Goal: Information Seeking & Learning: Learn about a topic

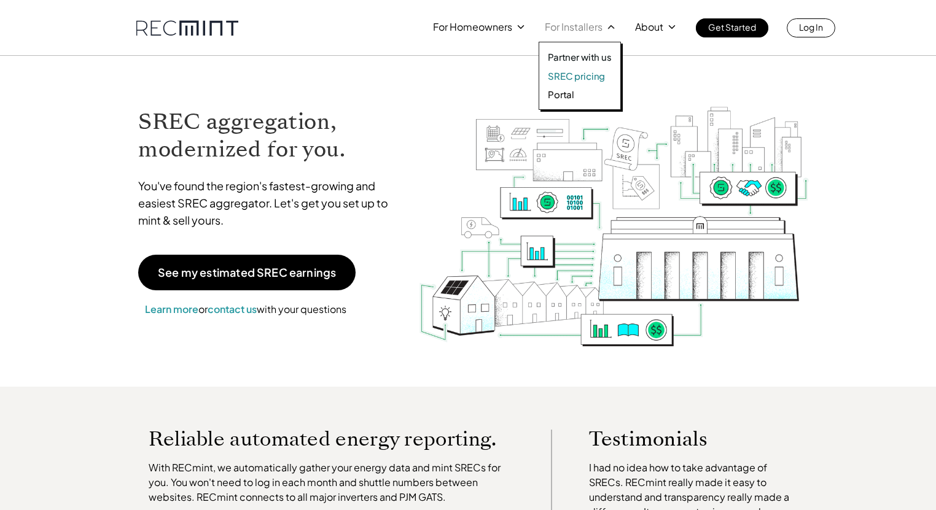
click at [575, 75] on p "SREC pricing" at bounding box center [576, 76] width 57 height 12
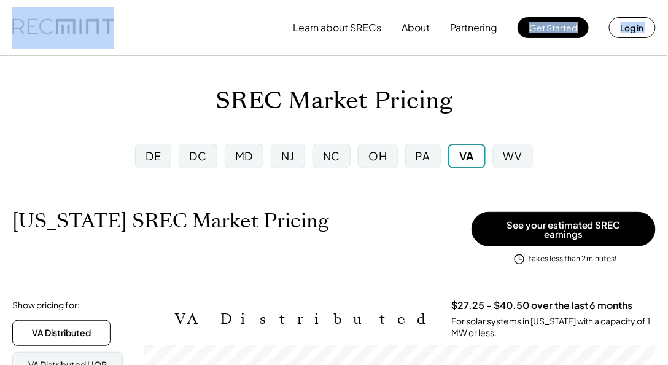
drag, startPoint x: 61, startPoint y: -1, endPoint x: 163, endPoint y: 33, distance: 107.4
click at [174, 42] on div "Learn about SRECs About Partnering Get Started Log in" at bounding box center [334, 27] width 668 height 55
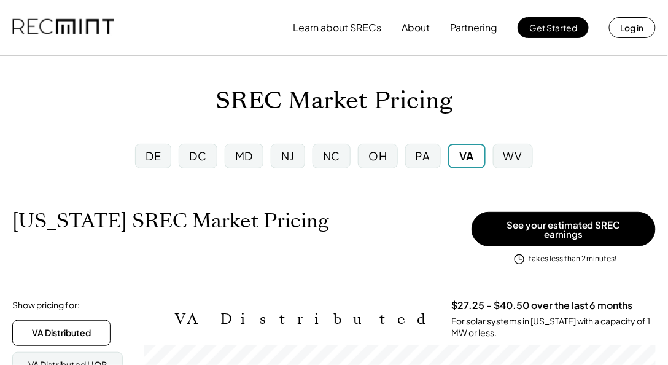
click at [104, 103] on div "SREC Market Pricing" at bounding box center [334, 101] width 668 height 29
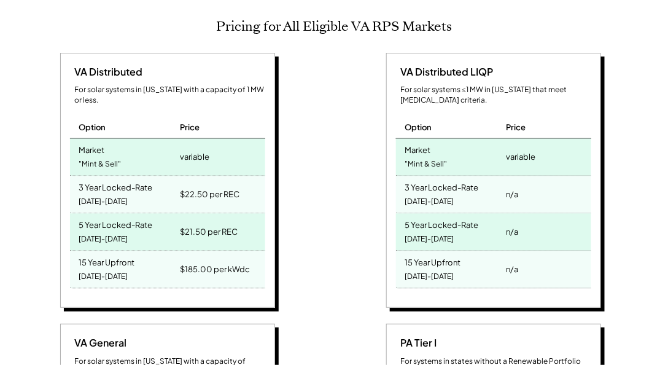
scroll to position [561, 0]
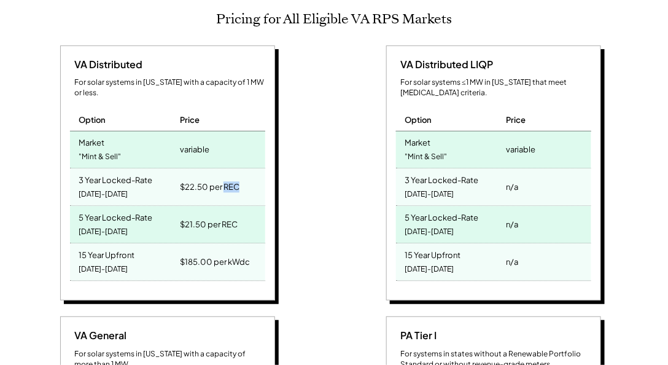
drag, startPoint x: 225, startPoint y: 163, endPoint x: 247, endPoint y: 167, distance: 22.4
click at [247, 169] on div "$22.50 per REC" at bounding box center [221, 187] width 88 height 37
drag, startPoint x: 241, startPoint y: 205, endPoint x: 67, endPoint y: 195, distance: 174.8
click at [67, 195] on div "VA Distributed For solar systems in Virginia with a capacity of 1 MW or less. O…" at bounding box center [167, 173] width 215 height 256
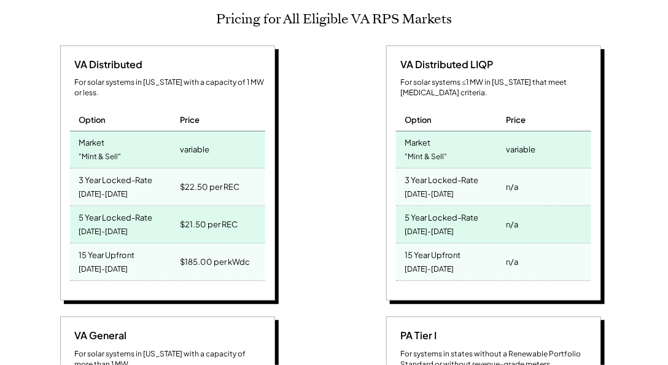
click at [261, 244] on div "$185.00 per kWdc" at bounding box center [221, 262] width 88 height 37
drag, startPoint x: 251, startPoint y: 244, endPoint x: 67, endPoint y: 232, distance: 184.7
click at [67, 232] on div "VA Distributed For solar systems in Virginia with a capacity of 1 MW or less. O…" at bounding box center [167, 173] width 215 height 256
click at [66, 232] on div "VA Distributed For solar systems in Virginia with a capacity of 1 MW or less. O…" at bounding box center [167, 173] width 215 height 256
drag, startPoint x: 243, startPoint y: 209, endPoint x: 178, endPoint y: 205, distance: 65.2
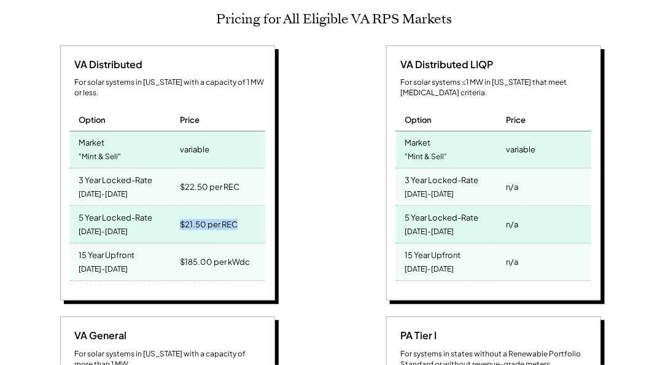
click at [178, 206] on div "$21.50 per REC" at bounding box center [221, 224] width 88 height 37
drag, startPoint x: 242, startPoint y: 205, endPoint x: 51, endPoint y: 197, distance: 191.2
click at [51, 197] on div "VA Distributed For solar systems in Virginia with a capacity of 1 MW or less. O…" at bounding box center [169, 174] width 314 height 259
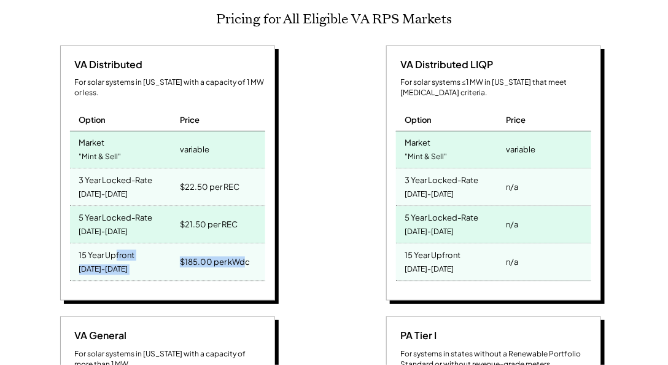
drag, startPoint x: 244, startPoint y: 243, endPoint x: 117, endPoint y: 232, distance: 128.2
click at [117, 244] on div "15 Year Upfront 2025-2039 $185.00 per kWdc" at bounding box center [167, 262] width 195 height 37
click at [232, 212] on div "$21.50 per REC" at bounding box center [221, 224] width 88 height 37
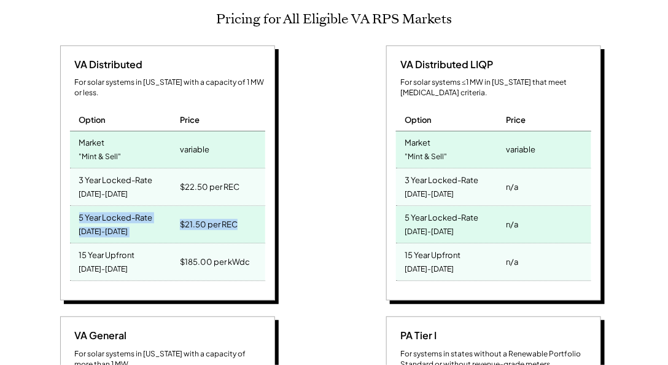
drag, startPoint x: 245, startPoint y: 207, endPoint x: 65, endPoint y: 197, distance: 180.9
click at [65, 197] on div "VA Distributed For solar systems in Virginia with a capacity of 1 MW or less. O…" at bounding box center [167, 173] width 215 height 256
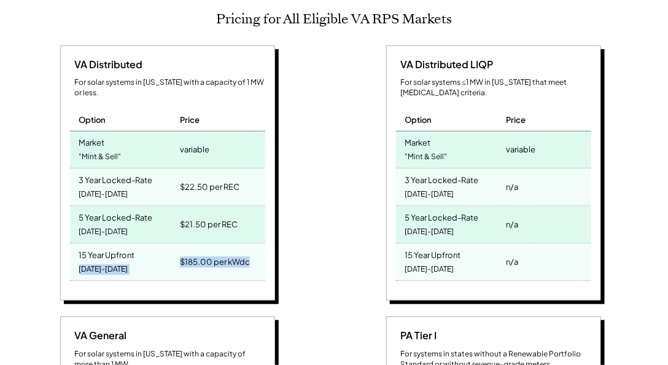
drag, startPoint x: 249, startPoint y: 245, endPoint x: 152, endPoint y: 239, distance: 97.3
click at [152, 244] on div "15 Year Upfront 2025-2039 $185.00 per kWdc" at bounding box center [167, 262] width 195 height 37
click at [152, 244] on div "15 Year Upfront 2025-2039" at bounding box center [124, 262] width 108 height 37
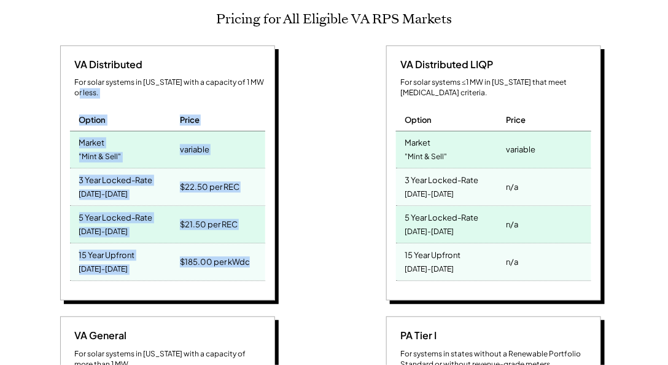
drag, startPoint x: 267, startPoint y: 225, endPoint x: 25, endPoint y: 79, distance: 282.6
click at [25, 79] on div "VA Distributed For solar systems in Virginia with a capacity of 1 MW or less. O…" at bounding box center [169, 174] width 314 height 259
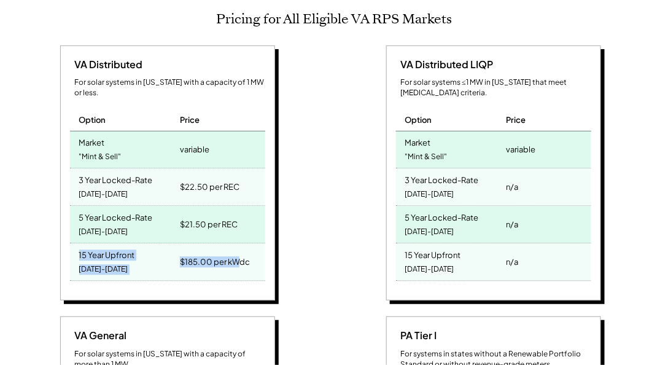
drag, startPoint x: 243, startPoint y: 209, endPoint x: 241, endPoint y: 257, distance: 47.9
click at [241, 259] on div "VA Distributed For solar systems in Virginia with a capacity of 1 MW or less. O…" at bounding box center [167, 173] width 215 height 256
click at [254, 244] on div "$185.00 per kWdc" at bounding box center [221, 262] width 88 height 37
drag, startPoint x: 248, startPoint y: 248, endPoint x: 63, endPoint y: 234, distance: 186.1
click at [63, 237] on div "VA Distributed For solar systems in Virginia with a capacity of 1 MW or less. O…" at bounding box center [167, 173] width 215 height 256
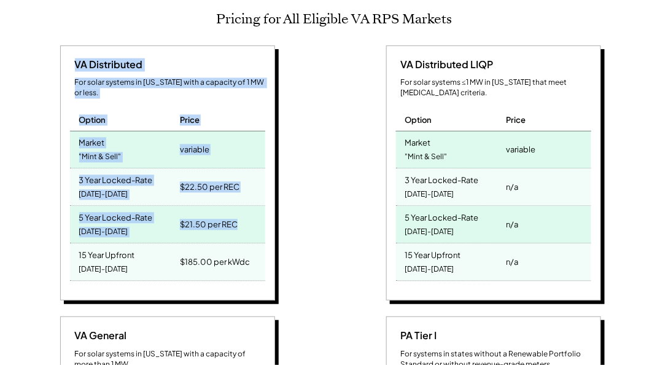
drag, startPoint x: 255, startPoint y: 204, endPoint x: -90, endPoint y: 33, distance: 384.6
click at [196, 141] on div "variable" at bounding box center [194, 149] width 29 height 17
click at [241, 206] on div "$21.50 per REC" at bounding box center [221, 224] width 88 height 37
drag, startPoint x: 269, startPoint y: 220, endPoint x: -7, endPoint y: 49, distance: 324.4
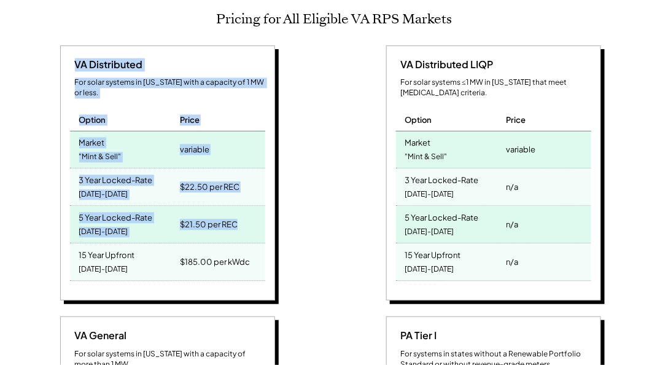
click at [325, 115] on div "VA Distributed For solar systems in Virginia with a capacity of 1 MW or less. O…" at bounding box center [169, 174] width 314 height 259
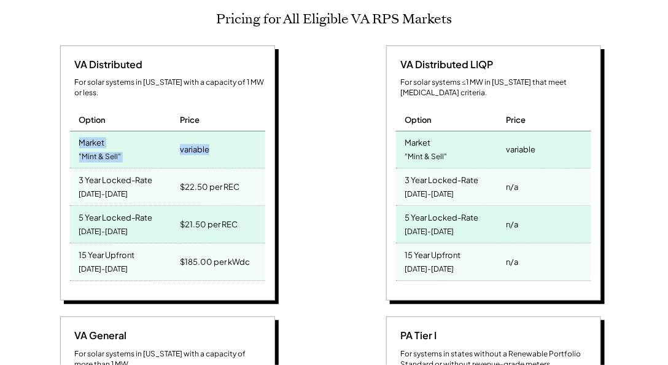
drag, startPoint x: 232, startPoint y: 133, endPoint x: 73, endPoint y: 119, distance: 159.7
click at [73, 131] on div "Market "Mint & Sell" variable" at bounding box center [167, 149] width 195 height 37
click at [73, 131] on div "Market "Mint & Sell"" at bounding box center [124, 149] width 108 height 37
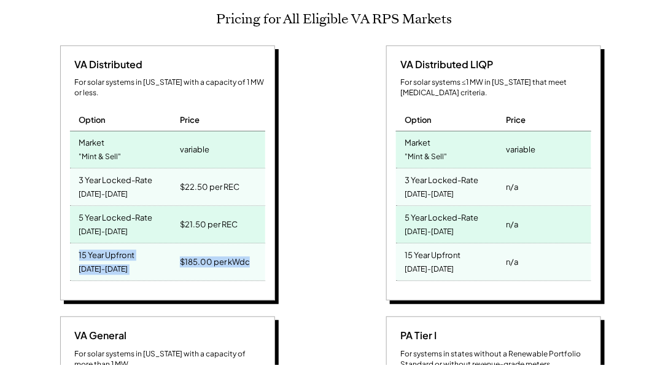
drag, startPoint x: 252, startPoint y: 242, endPoint x: 72, endPoint y: 232, distance: 179.7
click at [72, 244] on div "15 Year Upfront 2025-2039 $185.00 per kWdc" at bounding box center [167, 262] width 195 height 37
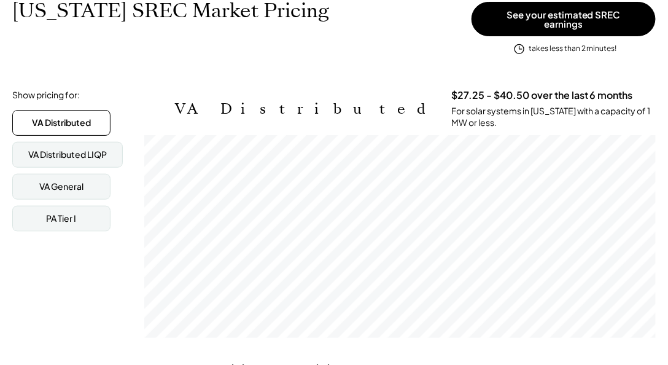
scroll to position [0, 0]
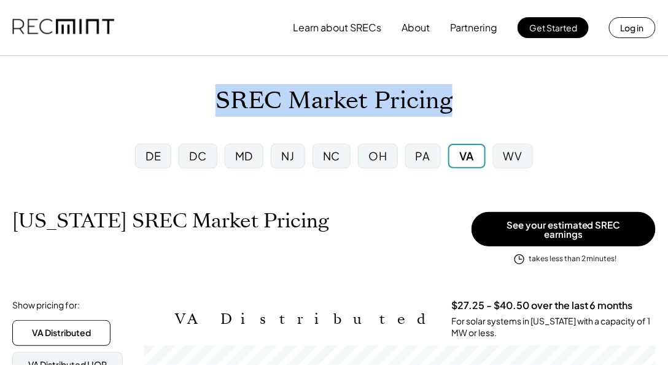
drag, startPoint x: 219, startPoint y: 97, endPoint x: 588, endPoint y: 103, distance: 369.2
click at [588, 103] on div "SREC Market Pricing" at bounding box center [334, 101] width 668 height 29
click at [574, 101] on div "SREC Market Pricing" at bounding box center [334, 101] width 668 height 29
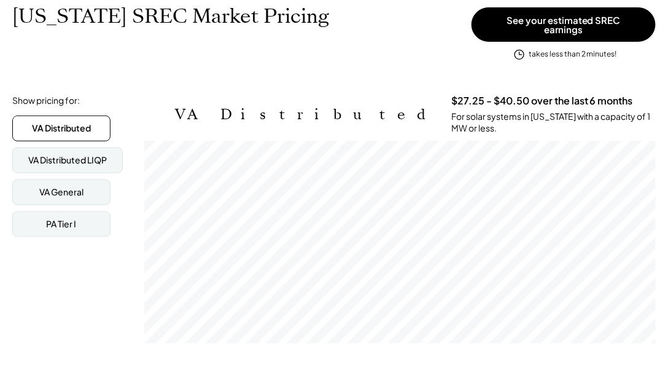
scroll to position [140, 0]
